Goal: Task Accomplishment & Management: Manage account settings

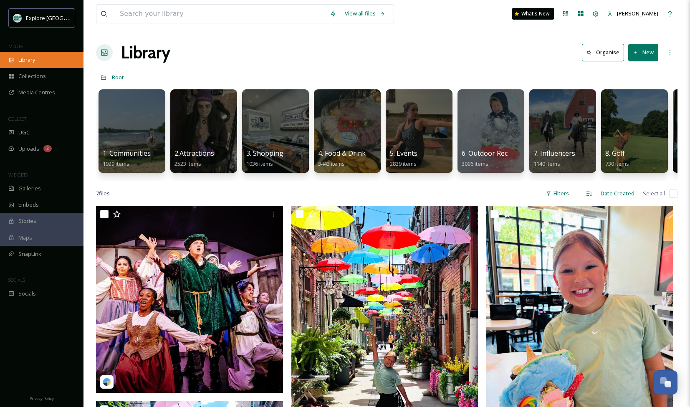
click at [29, 61] on span "Library" at bounding box center [26, 60] width 17 height 8
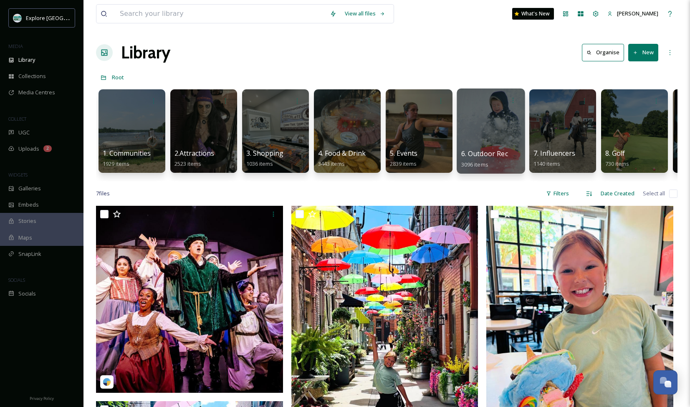
click at [477, 137] on div at bounding box center [490, 130] width 68 height 85
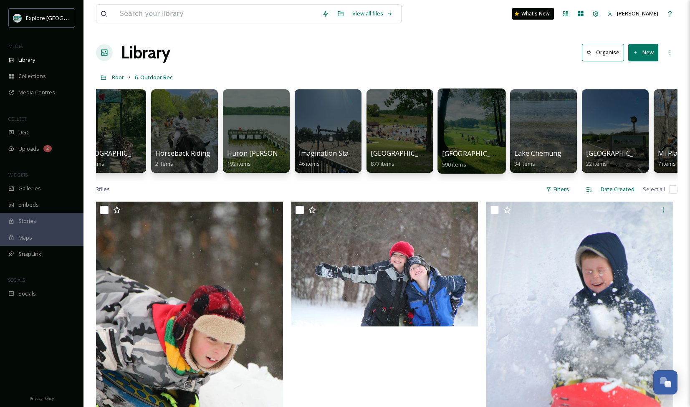
scroll to position [0, 668]
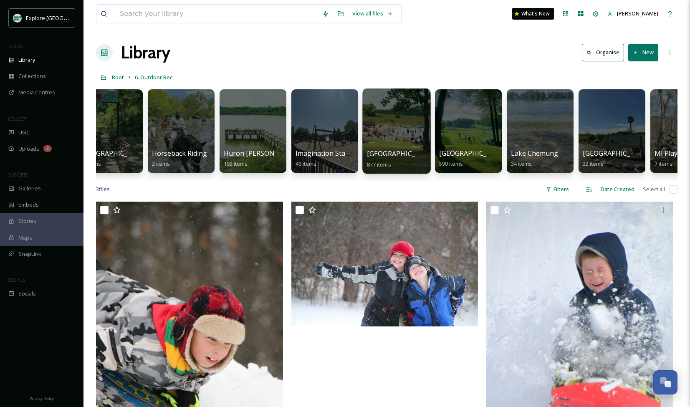
click at [393, 129] on div at bounding box center [396, 130] width 68 height 85
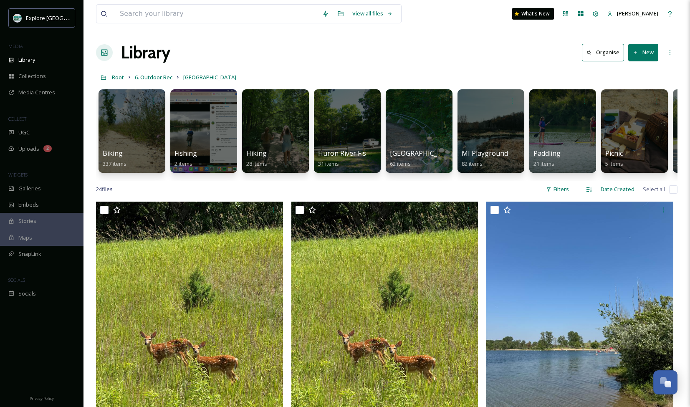
click at [477, 53] on button "New" at bounding box center [643, 52] width 30 height 17
click at [477, 104] on span "Folder" at bounding box center [633, 105] width 16 height 8
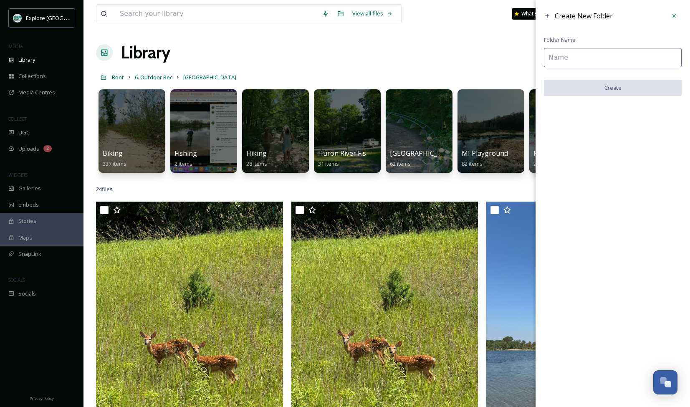
click at [477, 56] on input at bounding box center [613, 57] width 138 height 19
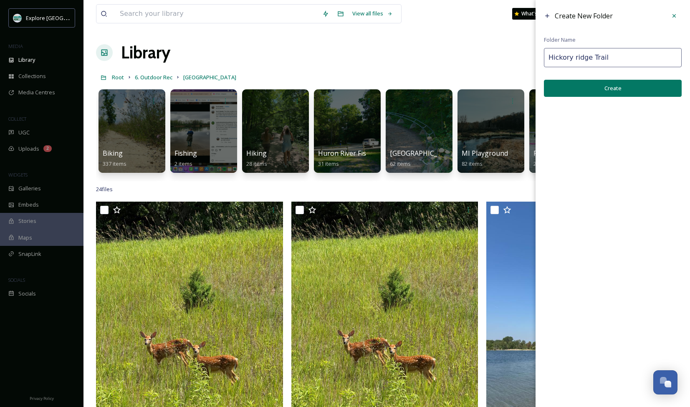
type input "Hickory ridge Trail"
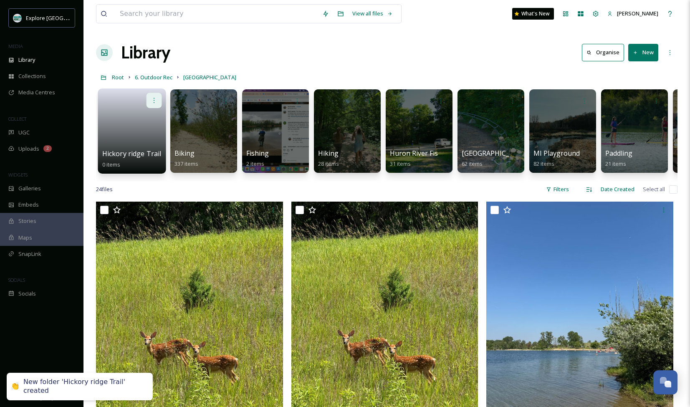
click at [159, 103] on div at bounding box center [153, 100] width 15 height 15
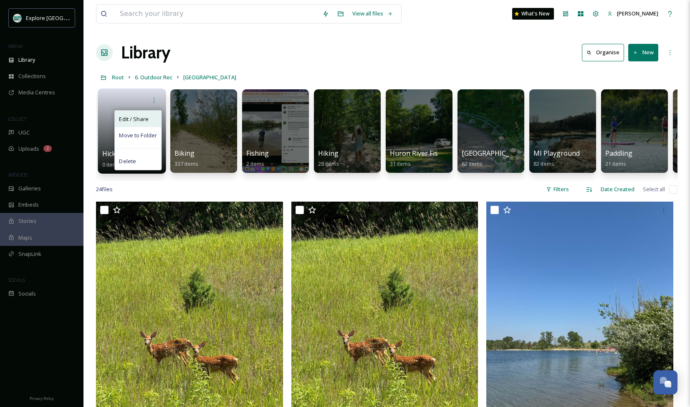
click at [148, 122] on div "Edit / Share" at bounding box center [138, 119] width 46 height 17
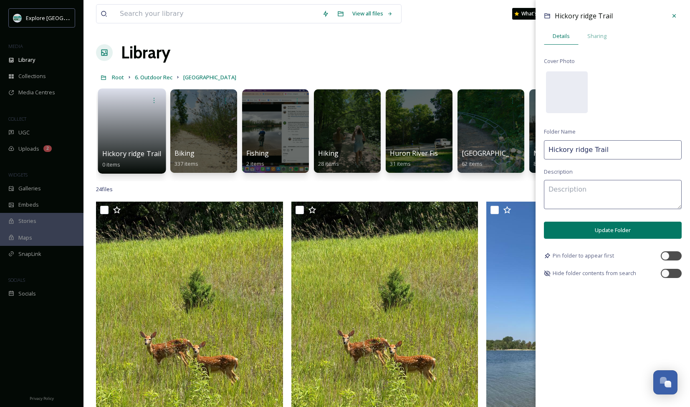
click at [477, 150] on input "Hickory ridge Trail" at bounding box center [613, 149] width 138 height 19
type input "Hickory Ridge Trail"
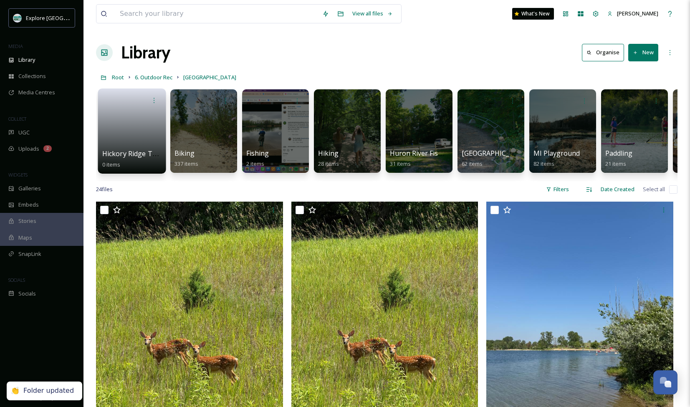
click at [128, 134] on link at bounding box center [132, 128] width 60 height 40
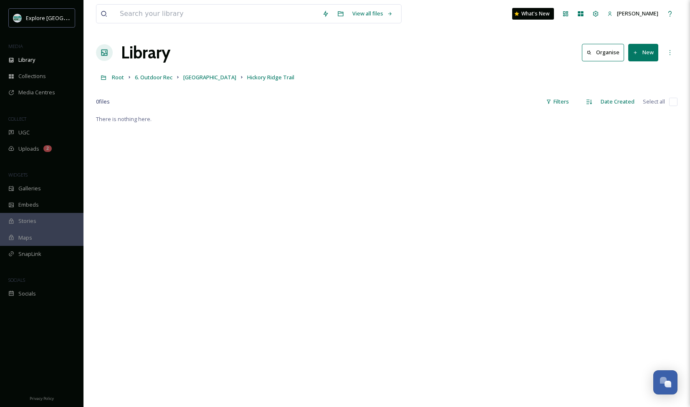
click at [477, 53] on button "New" at bounding box center [643, 52] width 30 height 17
click at [477, 69] on span "File Upload" at bounding box center [639, 72] width 28 height 8
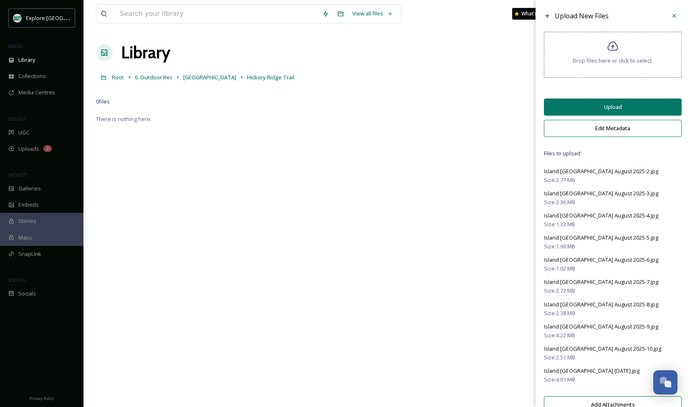
click at [477, 111] on button "Upload" at bounding box center [613, 106] width 138 height 17
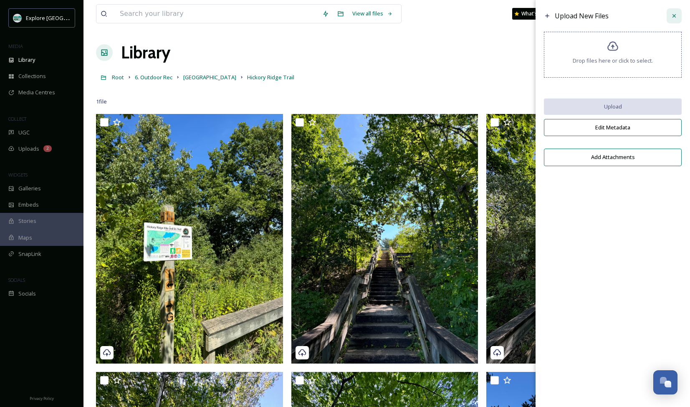
click at [477, 17] on icon at bounding box center [673, 16] width 7 height 7
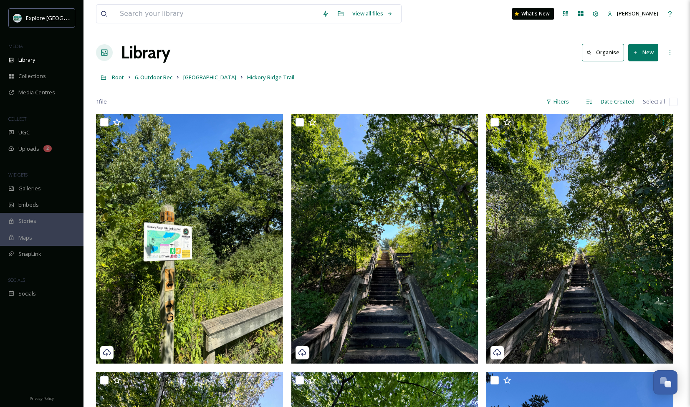
click at [477, 98] on input "checkbox" at bounding box center [673, 102] width 8 height 8
checkbox input "true"
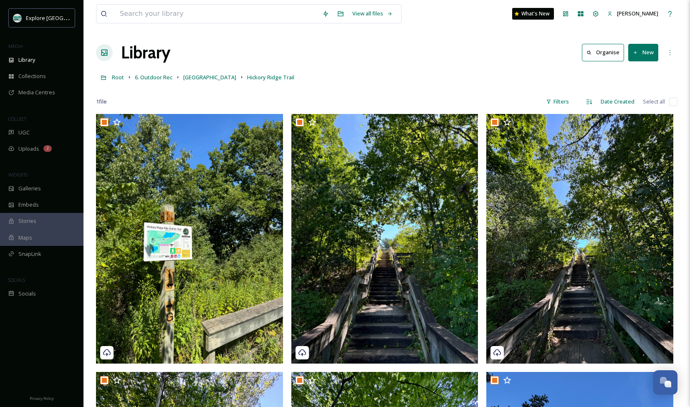
checkbox input "true"
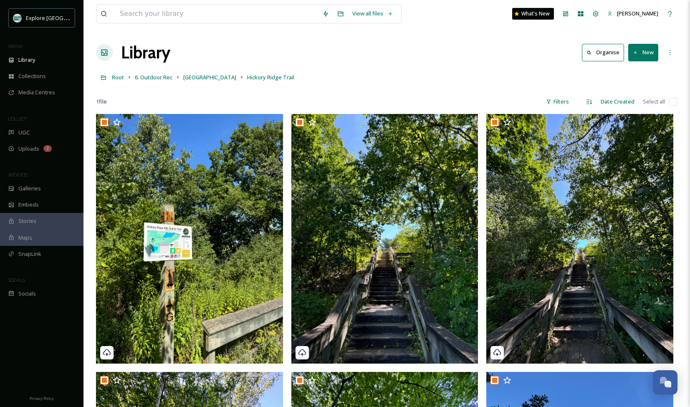
checkbox input "true"
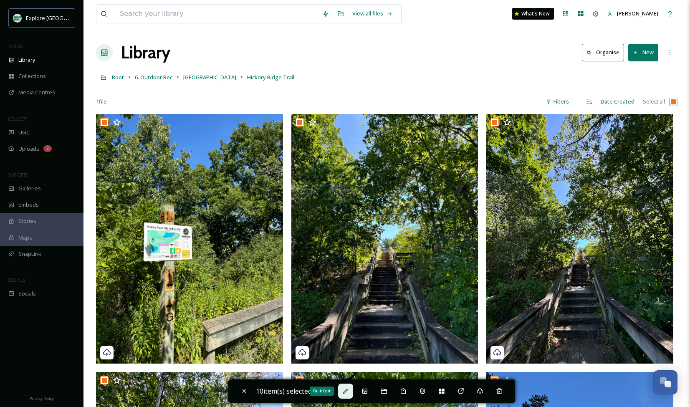
click at [346, 395] on div "Bulk Edit" at bounding box center [345, 390] width 15 height 15
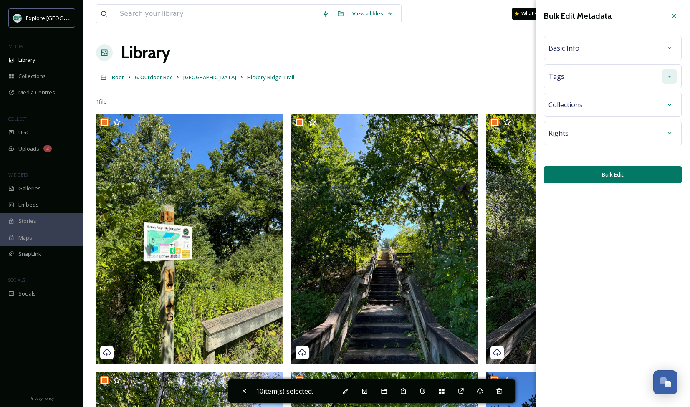
click at [477, 79] on icon at bounding box center [669, 76] width 7 height 7
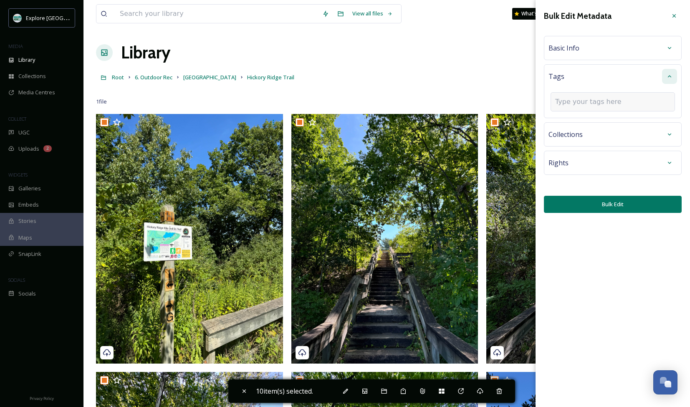
click at [477, 102] on input at bounding box center [596, 102] width 83 height 10
type input "hik"
click at [477, 124] on div "Hiking" at bounding box center [612, 121] width 123 height 16
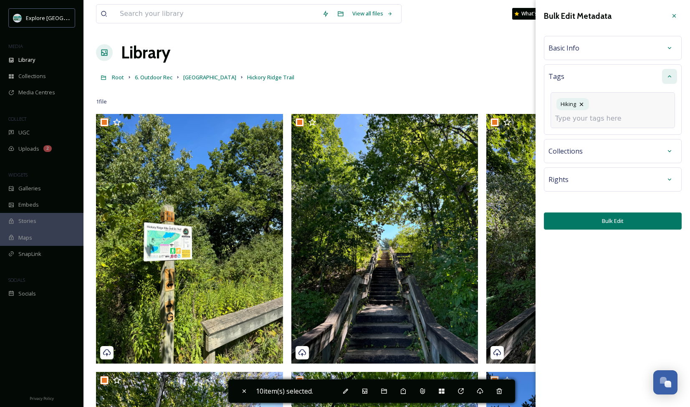
click at [477, 117] on input at bounding box center [596, 118] width 83 height 10
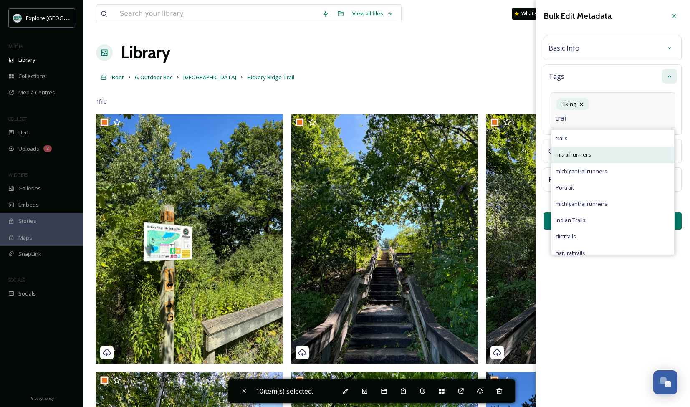
type input "trai"
click at [477, 146] on div "mitrailrunners" at bounding box center [612, 154] width 123 height 16
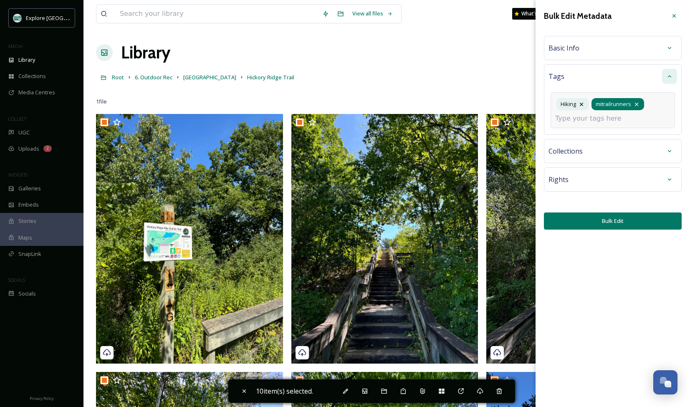
click at [477, 106] on icon at bounding box center [636, 104] width 7 height 7
click at [477, 106] on div "Hiking" at bounding box center [612, 110] width 124 height 36
click at [477, 114] on input at bounding box center [596, 118] width 83 height 10
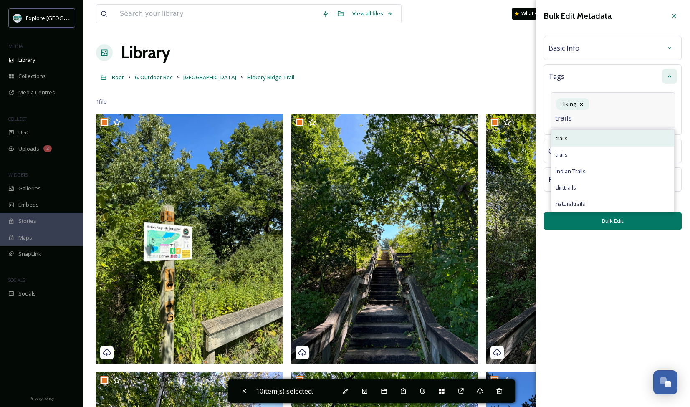
type input "trails"
click at [477, 138] on div "trails" at bounding box center [612, 138] width 123 height 16
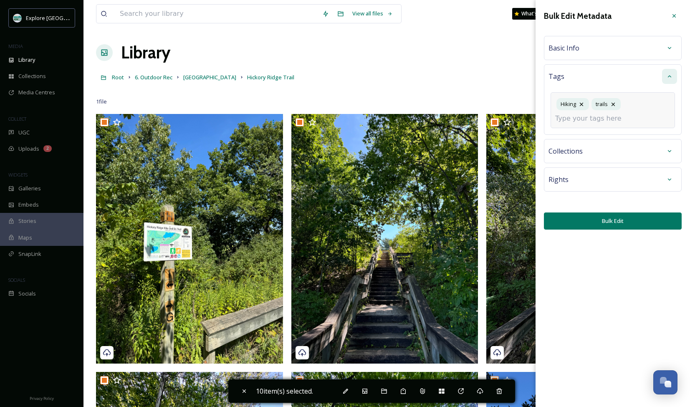
click at [477, 118] on input at bounding box center [596, 118] width 83 height 10
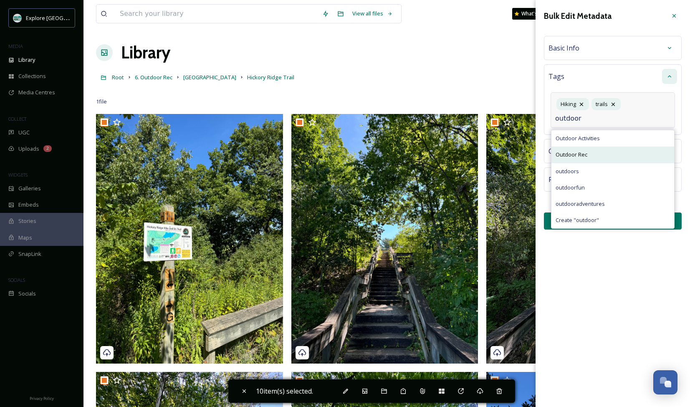
type input "outdoor"
click at [477, 155] on span "Outdoor Rec" at bounding box center [571, 155] width 32 height 8
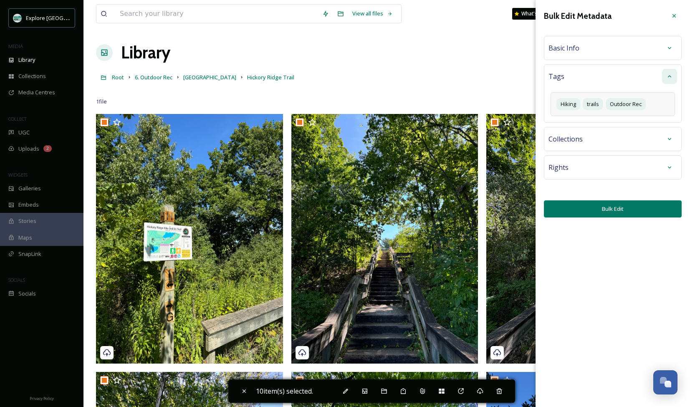
click at [477, 236] on div "Bulk Edit Metadata Basic Info Tags Hiking trails Outdoor Rec Collections Rights…" at bounding box center [612, 203] width 154 height 407
click at [477, 213] on button "Bulk Edit" at bounding box center [613, 208] width 138 height 17
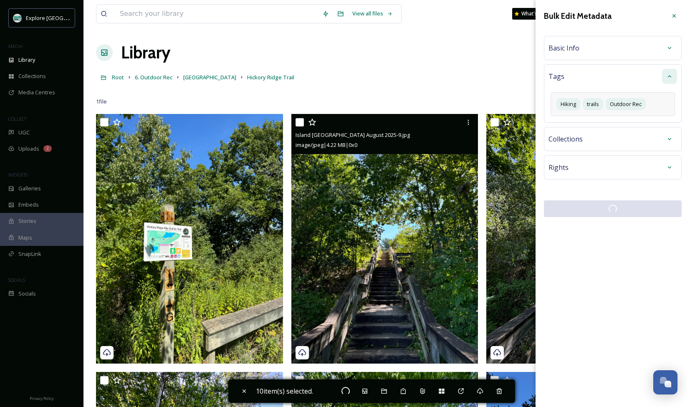
checkbox input "false"
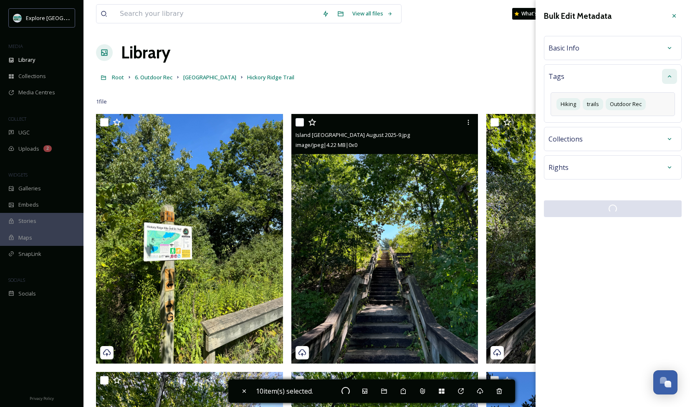
checkbox input "false"
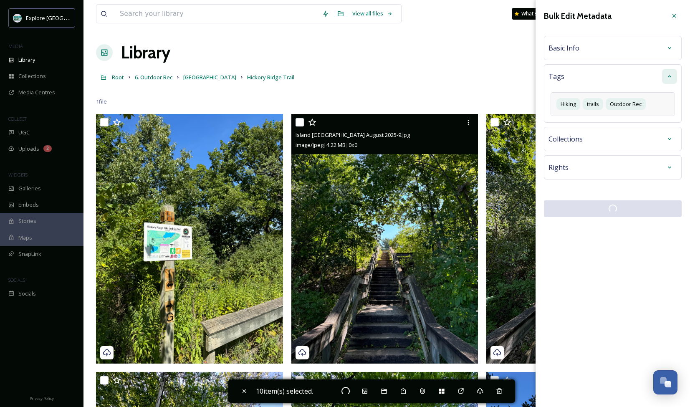
checkbox input "false"
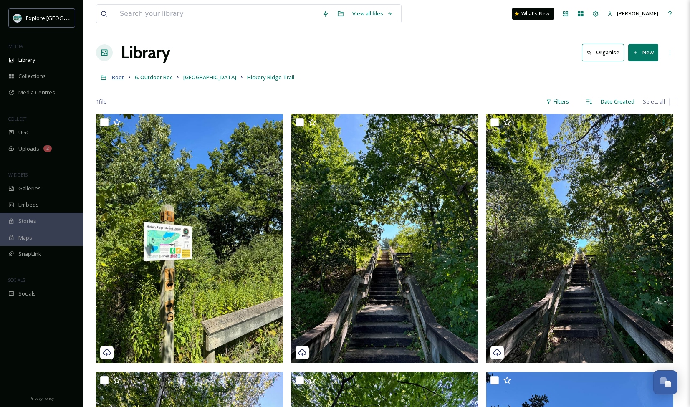
click at [119, 75] on span "Root" at bounding box center [118, 77] width 12 height 8
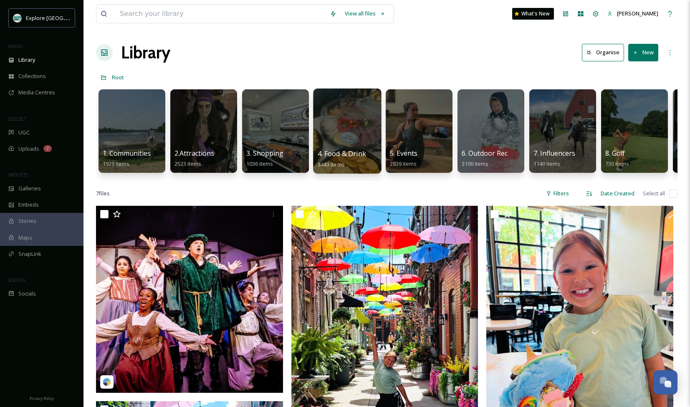
click at [342, 136] on div at bounding box center [347, 130] width 68 height 85
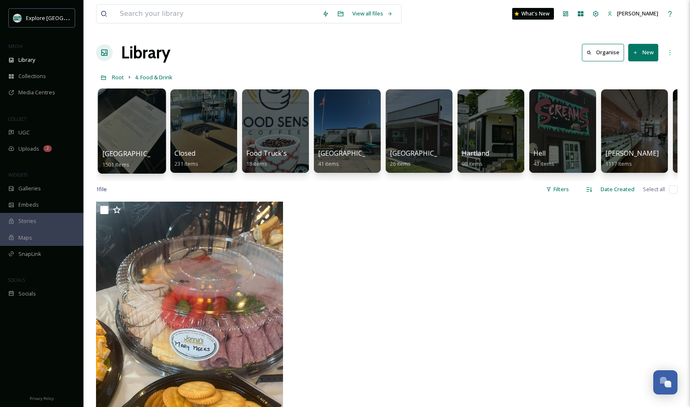
click at [139, 137] on div at bounding box center [132, 130] width 68 height 85
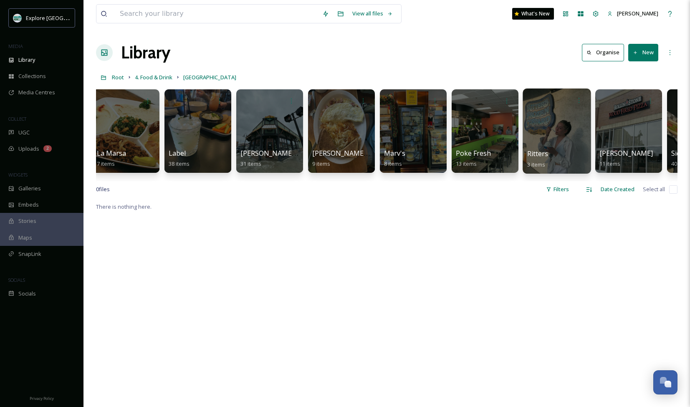
click at [477, 132] on div at bounding box center [556, 130] width 68 height 85
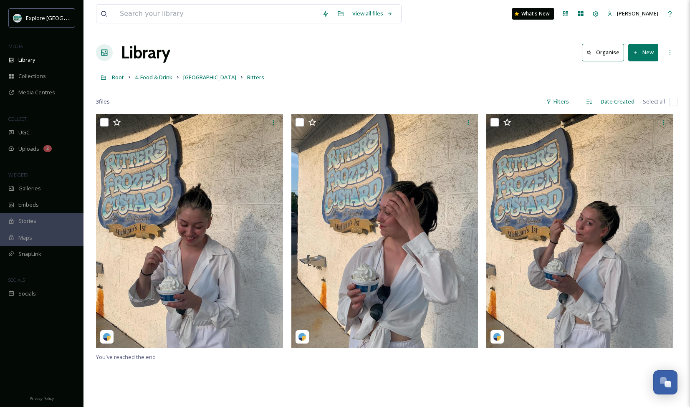
click at [477, 52] on button "New" at bounding box center [643, 52] width 30 height 17
click at [477, 74] on div "File Upload" at bounding box center [633, 72] width 47 height 16
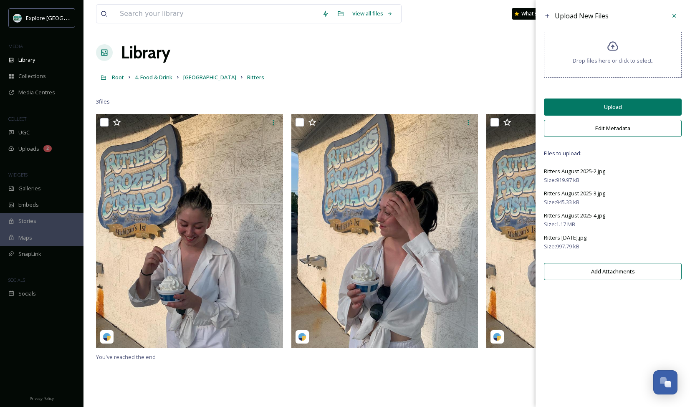
click at [477, 111] on button "Upload" at bounding box center [613, 106] width 138 height 17
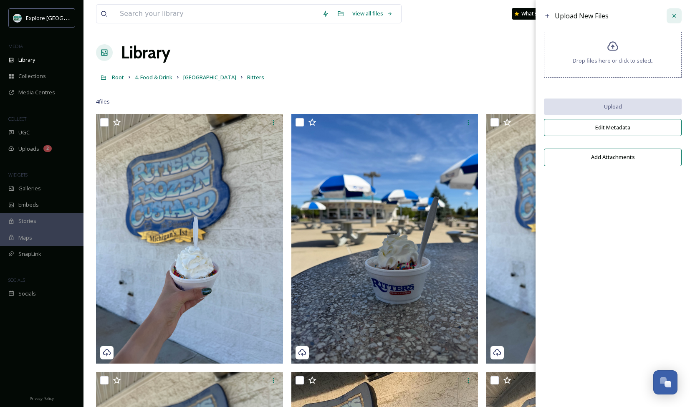
click at [477, 17] on icon at bounding box center [673, 15] width 3 height 3
